Goal: Task Accomplishment & Management: Manage account settings

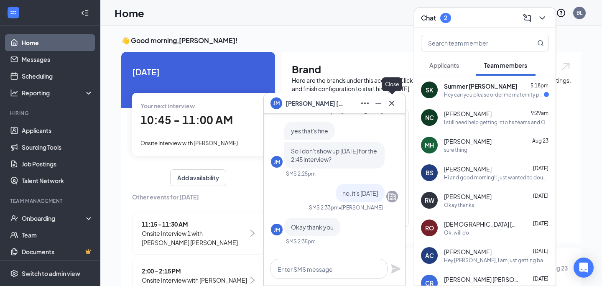
click at [394, 104] on icon "Cross" at bounding box center [392, 103] width 10 height 10
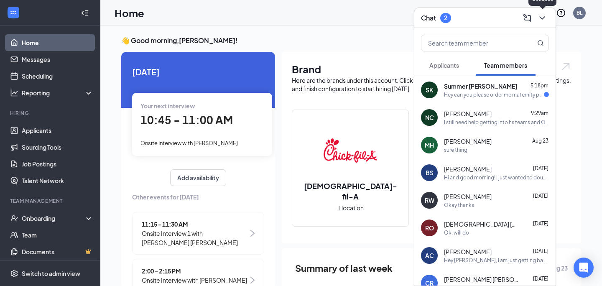
click at [547, 20] on icon "ChevronDown" at bounding box center [542, 18] width 10 height 10
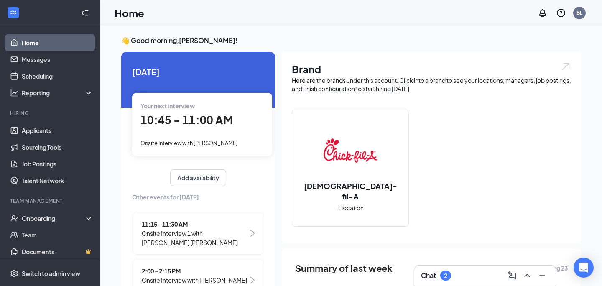
click at [459, 273] on div "Chat 2" at bounding box center [485, 275] width 128 height 13
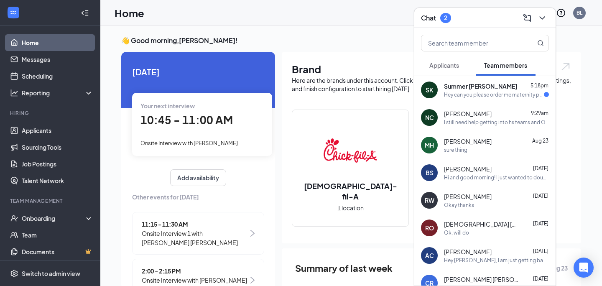
click at [490, 96] on div "Hey can you please order me maternity pants size 20 and 22. They baby keeps gro…" at bounding box center [494, 94] width 100 height 7
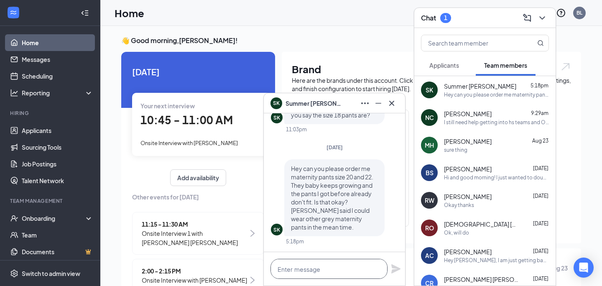
click at [334, 271] on textarea at bounding box center [329, 269] width 117 height 20
type textarea "gotcha"
click at [399, 269] on icon "Plane" at bounding box center [395, 268] width 9 height 9
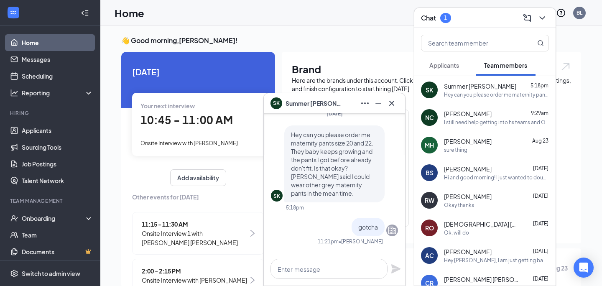
click at [456, 67] on span "Applicants" at bounding box center [444, 65] width 30 height 8
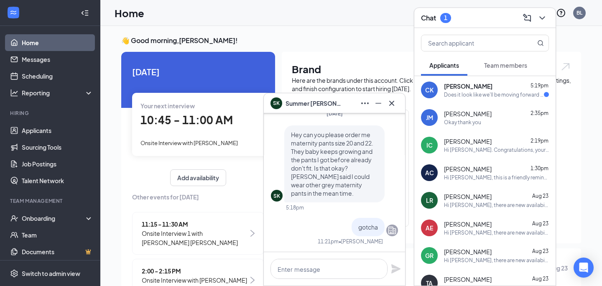
click at [467, 87] on span "[PERSON_NAME]" at bounding box center [468, 86] width 49 height 8
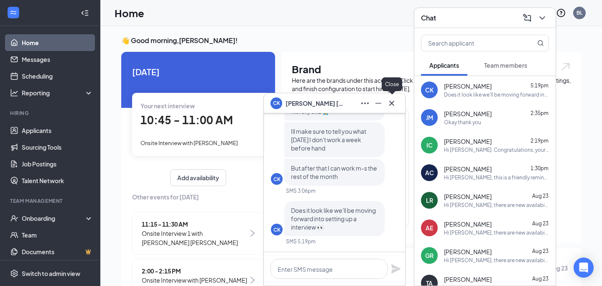
click at [393, 100] on icon "Cross" at bounding box center [392, 103] width 10 height 10
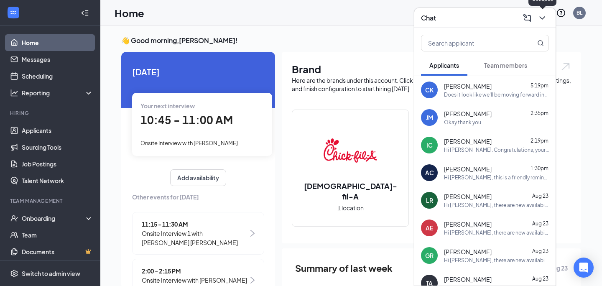
click at [542, 18] on icon "ChevronDown" at bounding box center [542, 18] width 10 height 10
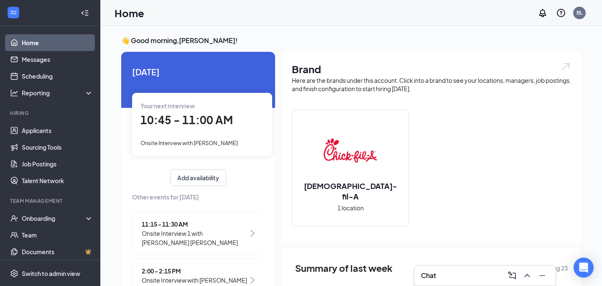
click at [250, 230] on img at bounding box center [252, 233] width 4 height 7
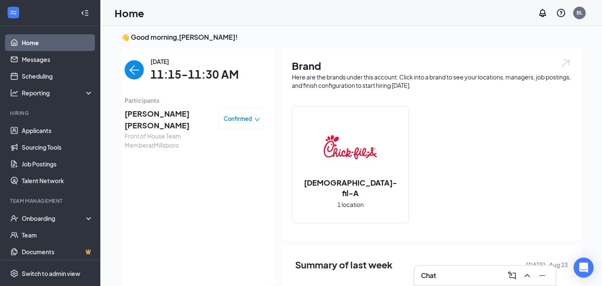
click at [166, 115] on span "[PERSON_NAME] [PERSON_NAME]" at bounding box center [169, 120] width 88 height 24
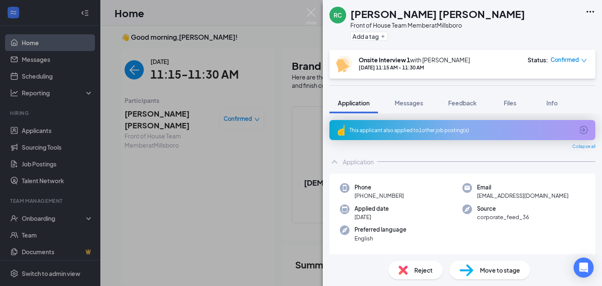
click at [511, 271] on span "Move to stage" at bounding box center [500, 270] width 40 height 9
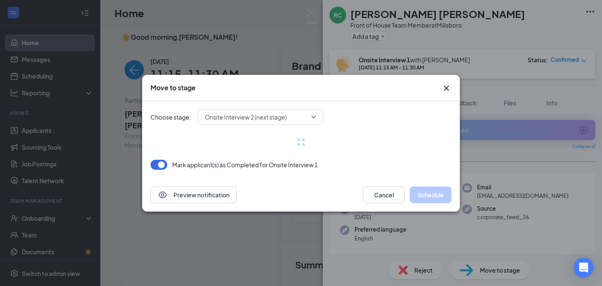
click at [453, 101] on div "Choose stage: Onsite Interview 2 (next stage) [PERSON_NAME] applicant(s) as Com…" at bounding box center [301, 139] width 318 height 77
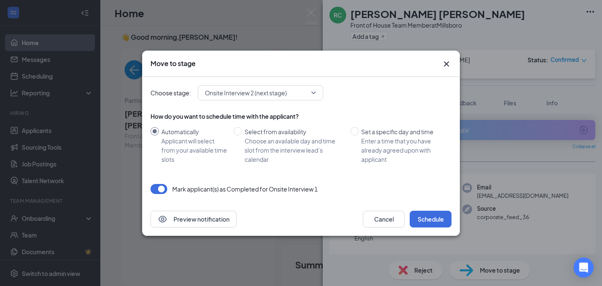
click at [449, 68] on icon "Cross" at bounding box center [447, 64] width 10 height 10
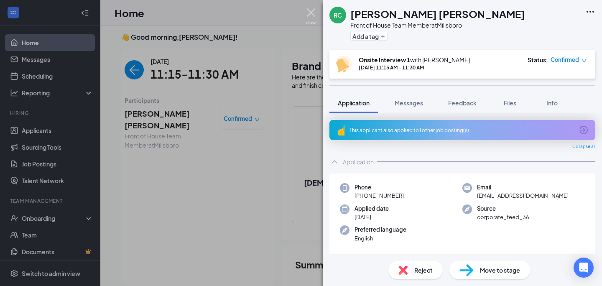
click at [312, 10] on img at bounding box center [311, 16] width 10 height 16
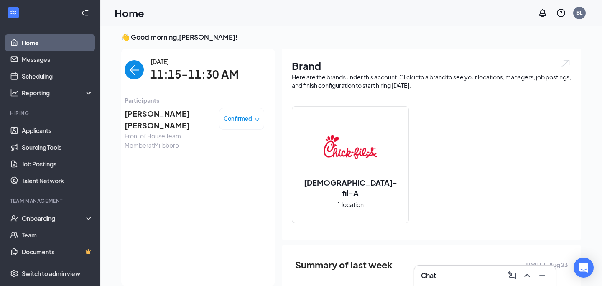
click at [137, 72] on img "back-button" at bounding box center [134, 69] width 19 height 19
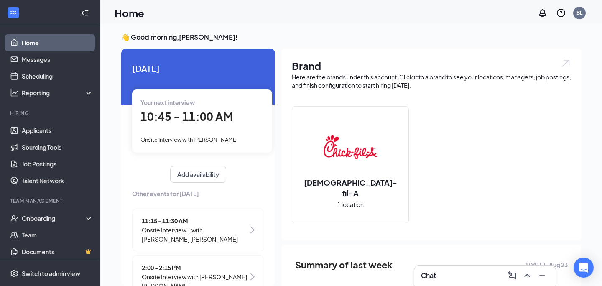
click at [184, 220] on span "11:15 - 11:30 AM" at bounding box center [195, 220] width 107 height 9
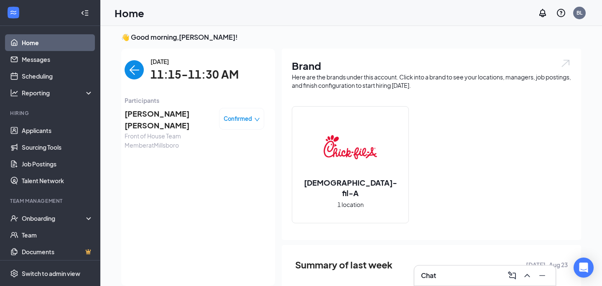
click at [153, 115] on span "[PERSON_NAME] [PERSON_NAME]" at bounding box center [169, 120] width 88 height 24
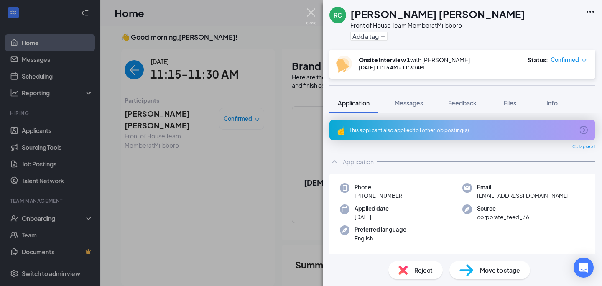
click at [311, 10] on img at bounding box center [311, 16] width 10 height 16
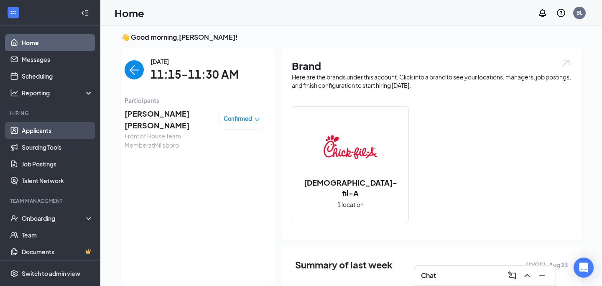
click at [33, 136] on link "Applicants" at bounding box center [58, 130] width 72 height 17
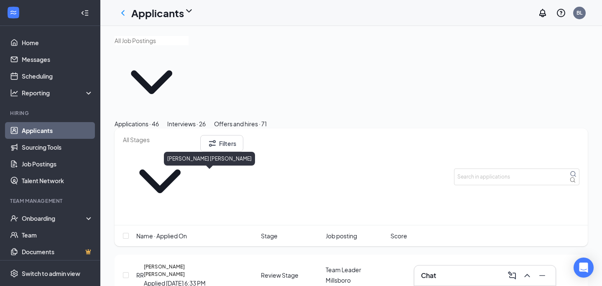
click at [213, 263] on h5 "[PERSON_NAME] [PERSON_NAME]" at bounding box center [185, 270] width 82 height 15
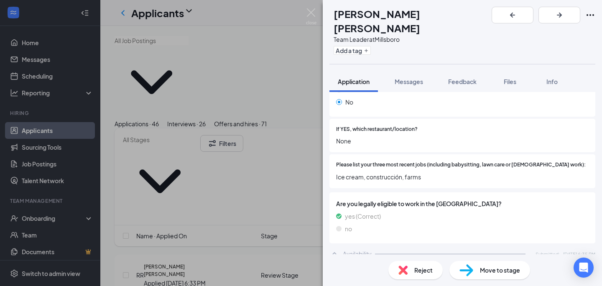
scroll to position [165, 0]
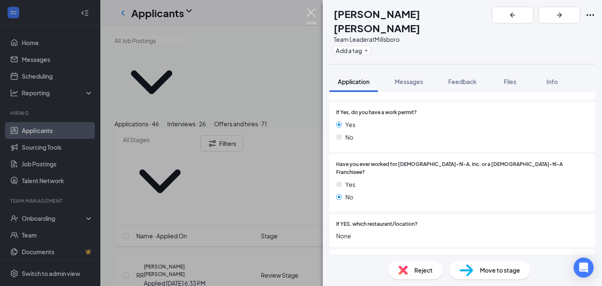
click at [310, 9] on img at bounding box center [311, 16] width 10 height 16
